Goal: Information Seeking & Learning: Learn about a topic

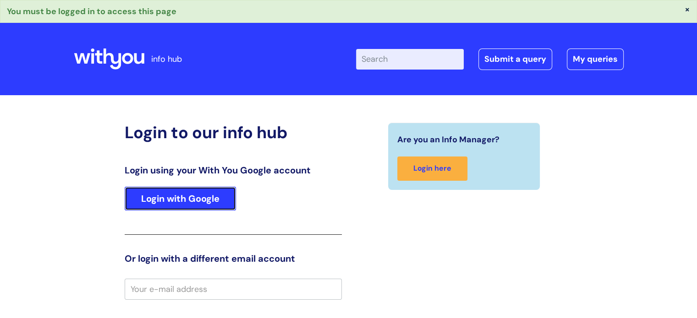
click at [181, 201] on link "Login with Google" at bounding box center [180, 199] width 111 height 24
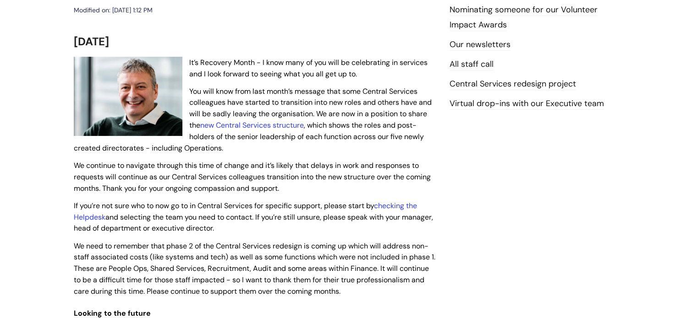
scroll to position [168, 0]
click at [245, 124] on link "new Central Services structure" at bounding box center [252, 125] width 104 height 10
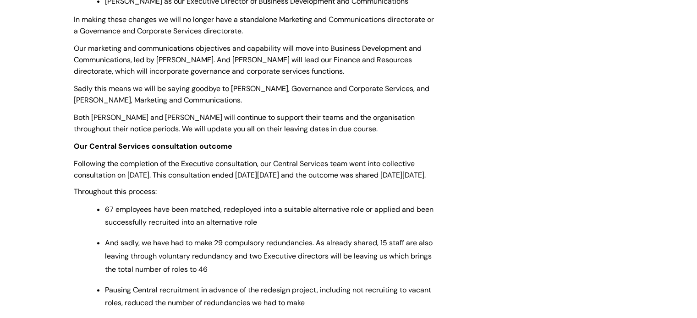
scroll to position [465, 0]
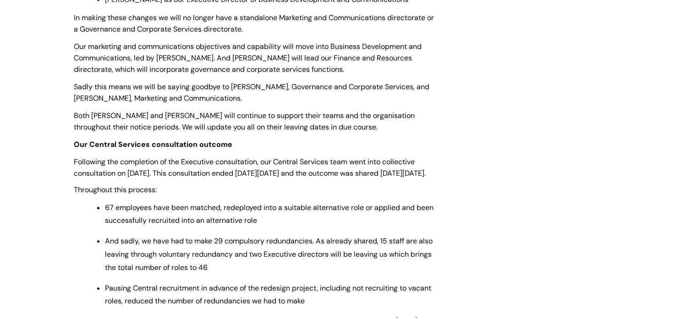
drag, startPoint x: 337, startPoint y: 236, endPoint x: 248, endPoint y: 202, distance: 94.5
click at [248, 195] on p "Throughout this process:" at bounding box center [255, 190] width 362 height 10
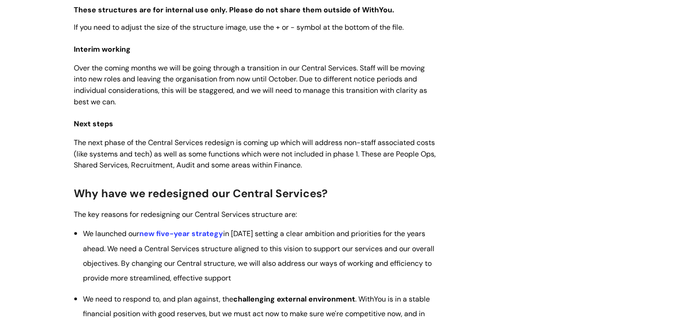
scroll to position [916, 0]
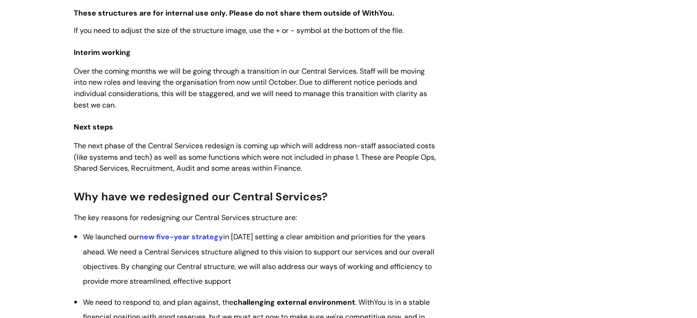
drag, startPoint x: 366, startPoint y: 152, endPoint x: 454, endPoint y: 78, distance: 115.5
click at [454, 78] on div "Central Services redesign project Modified on: Mon, 1 Sep, 2025 at 1:50 PM Use …" at bounding box center [348, 124] width 563 height 1851
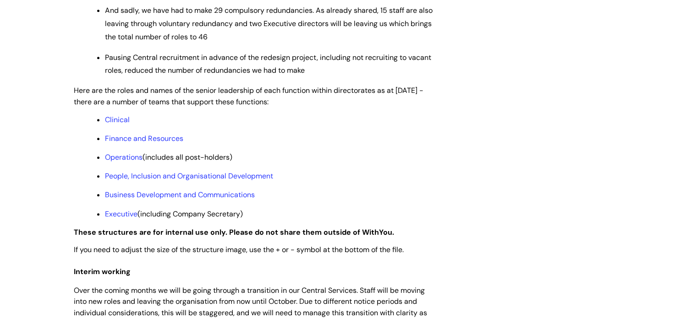
scroll to position [696, 0]
click at [117, 125] on link "Clinical" at bounding box center [117, 120] width 25 height 10
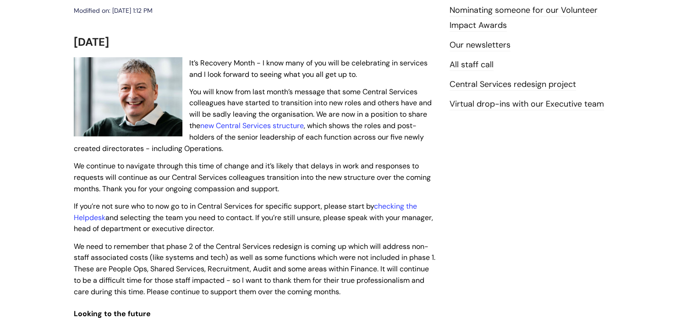
scroll to position [167, 0]
click at [257, 126] on link "new Central Services structure" at bounding box center [252, 125] width 104 height 10
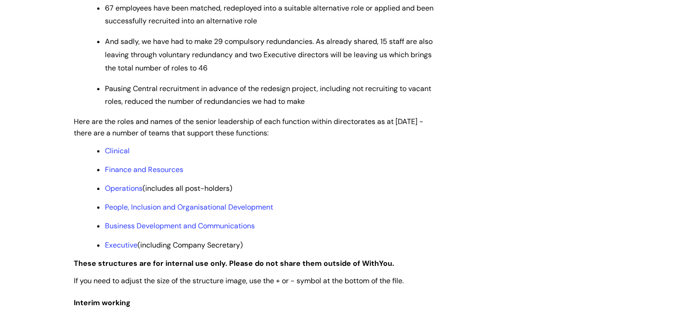
scroll to position [665, 0]
click at [137, 175] on link "Finance and Resources" at bounding box center [144, 170] width 78 height 10
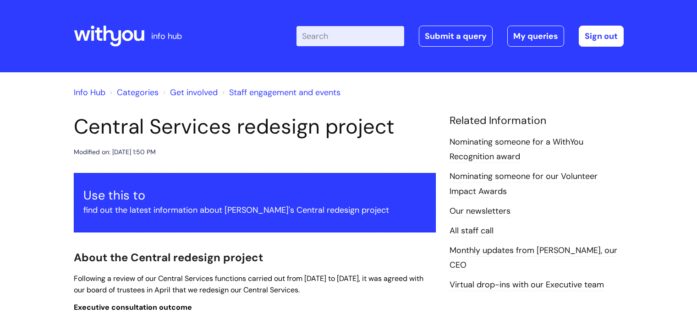
scroll to position [665, 0]
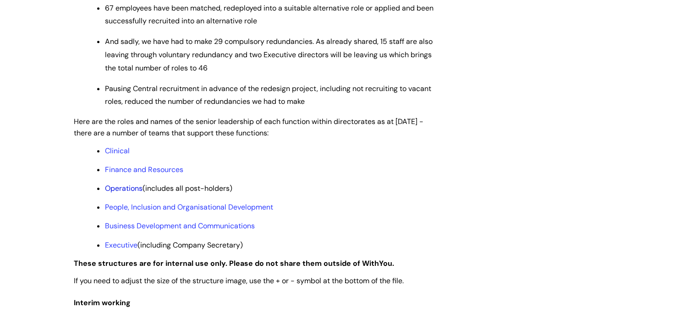
click at [113, 193] on link "Operations" at bounding box center [124, 189] width 38 height 10
